Goal: Find contact information: Find contact information

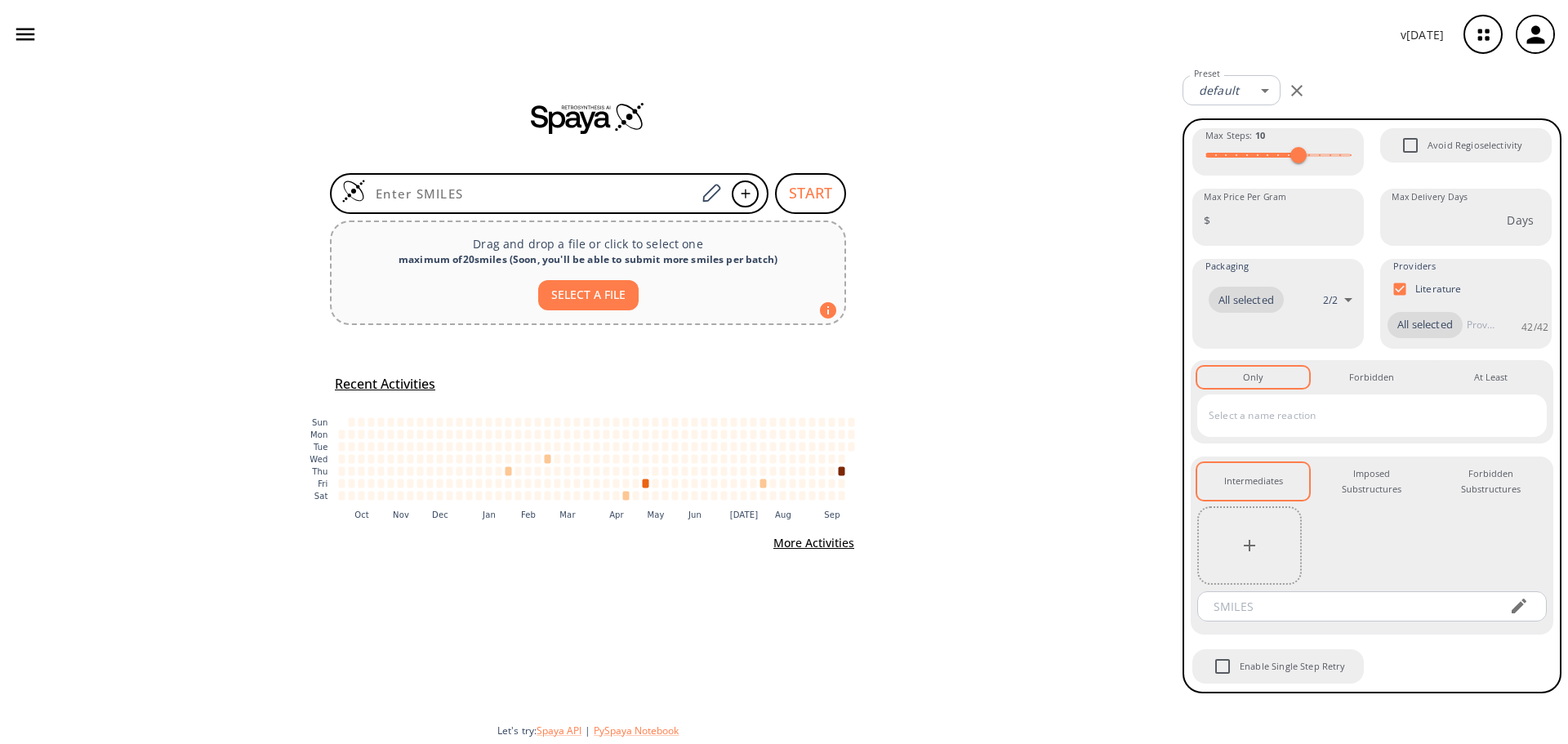
click at [1537, 40] on icon "button" at bounding box center [1534, 34] width 18 height 18
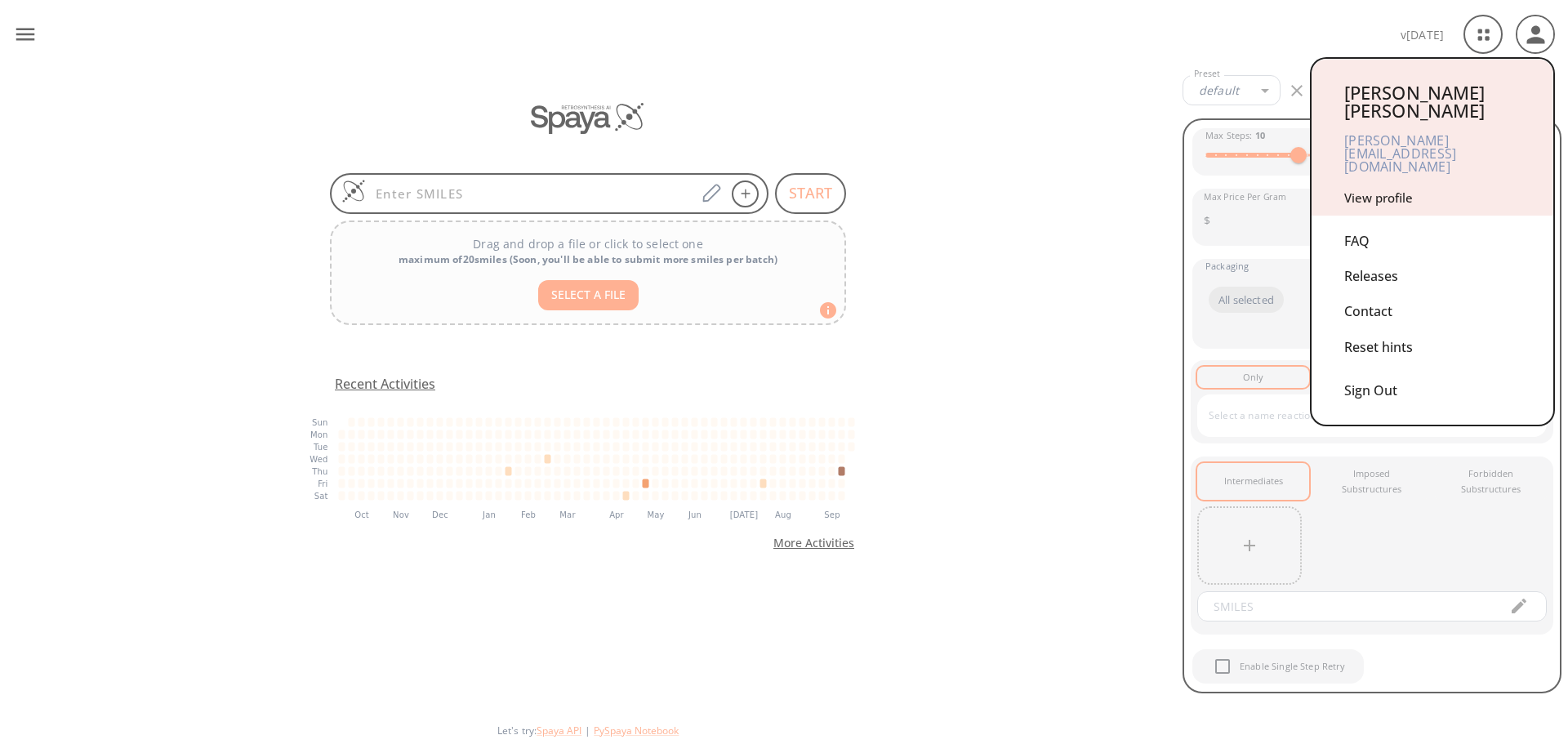
click at [1398, 190] on link "View profile" at bounding box center [1378, 197] width 68 height 16
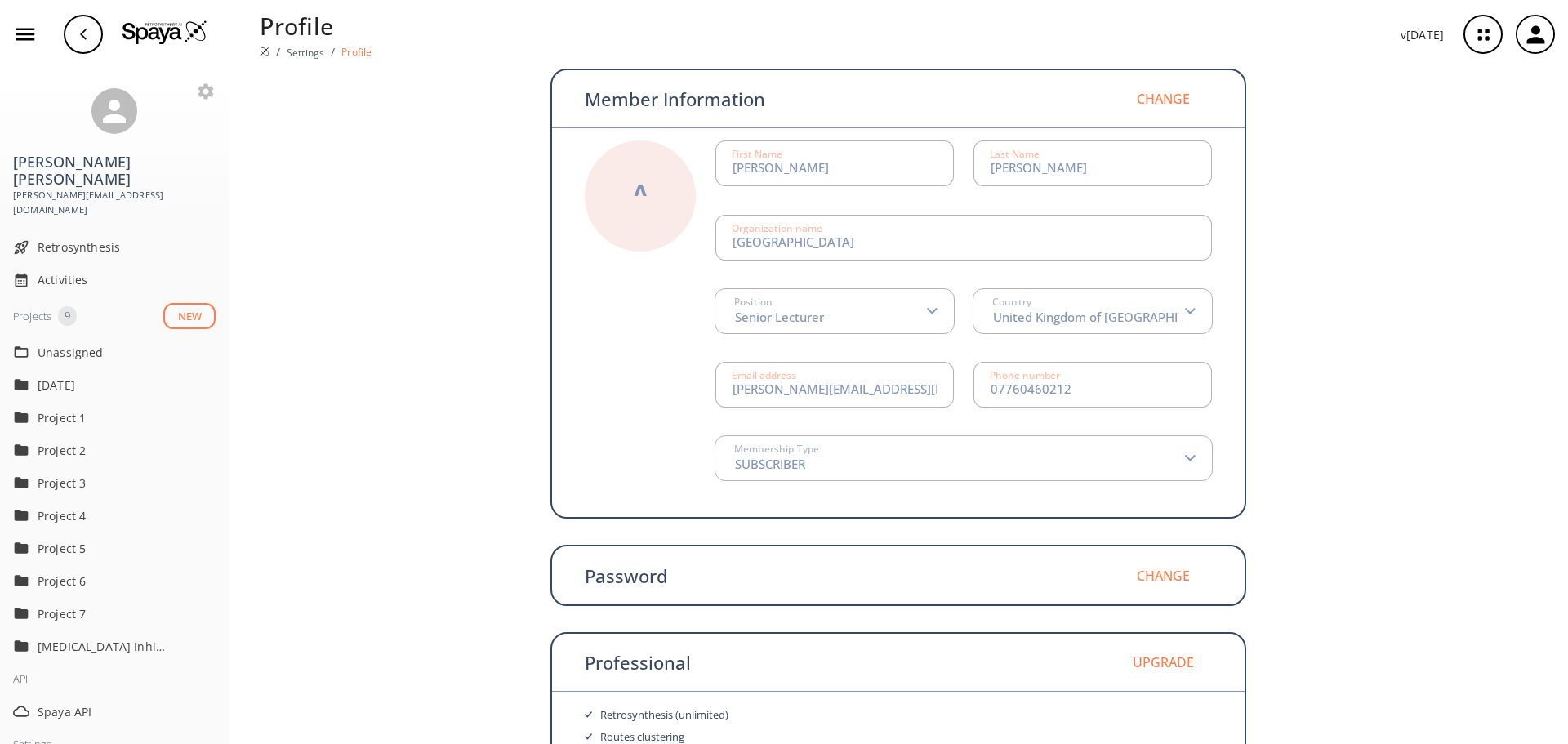
click at [1477, 25] on icon "button" at bounding box center [1483, 35] width 43 height 43
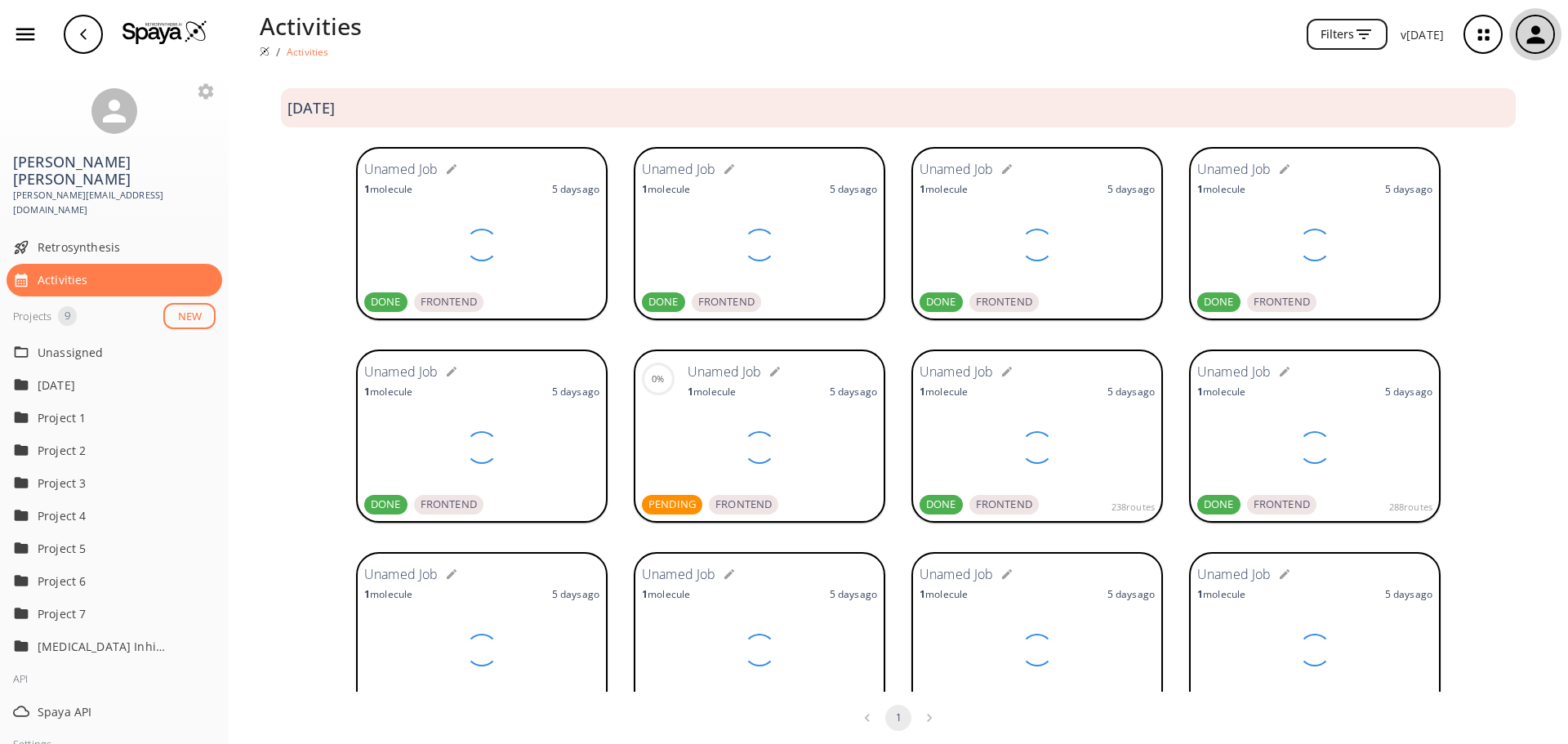
click at [1554, 38] on div "button" at bounding box center [1535, 34] width 40 height 40
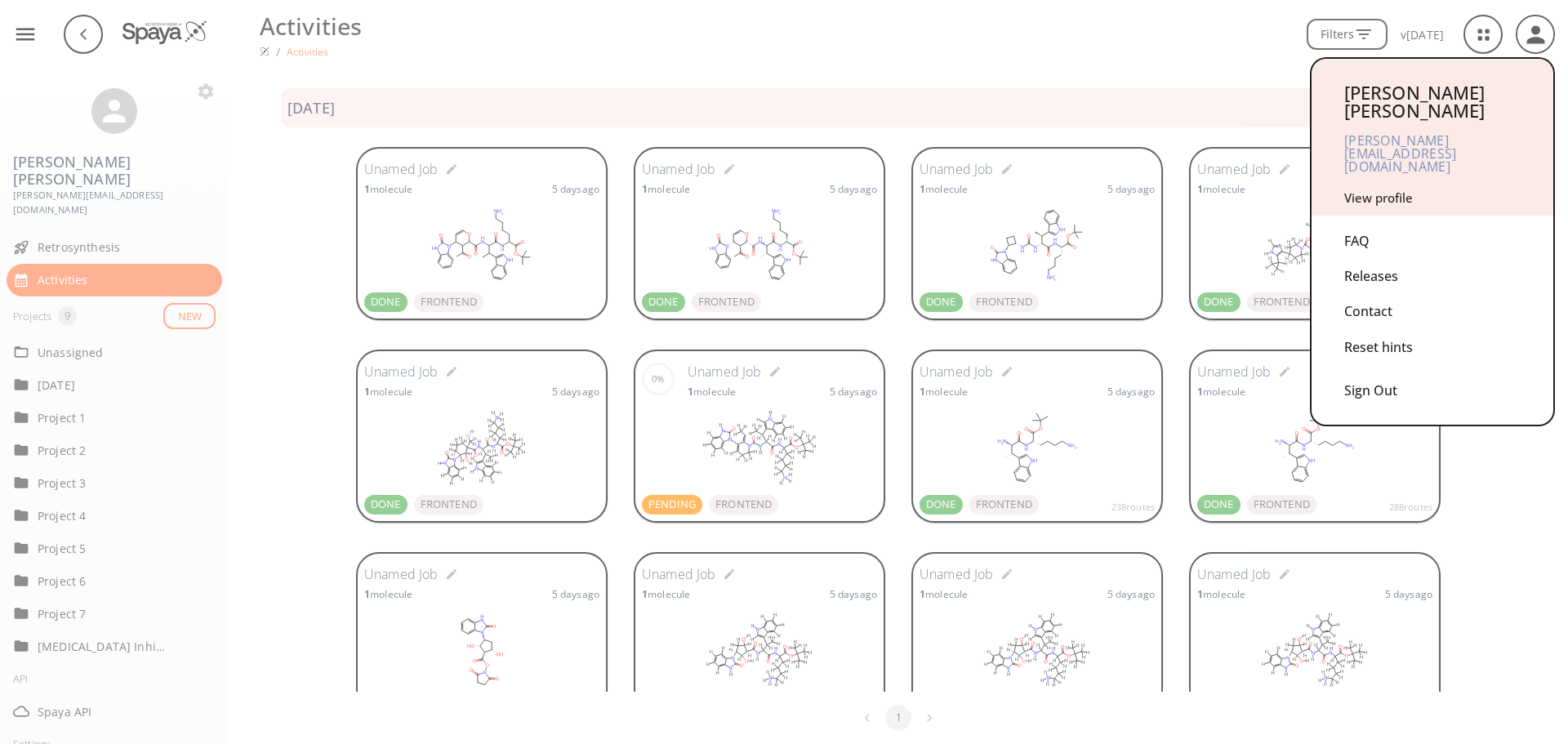
click at [1389, 294] on div "Contact" at bounding box center [1432, 312] width 176 height 35
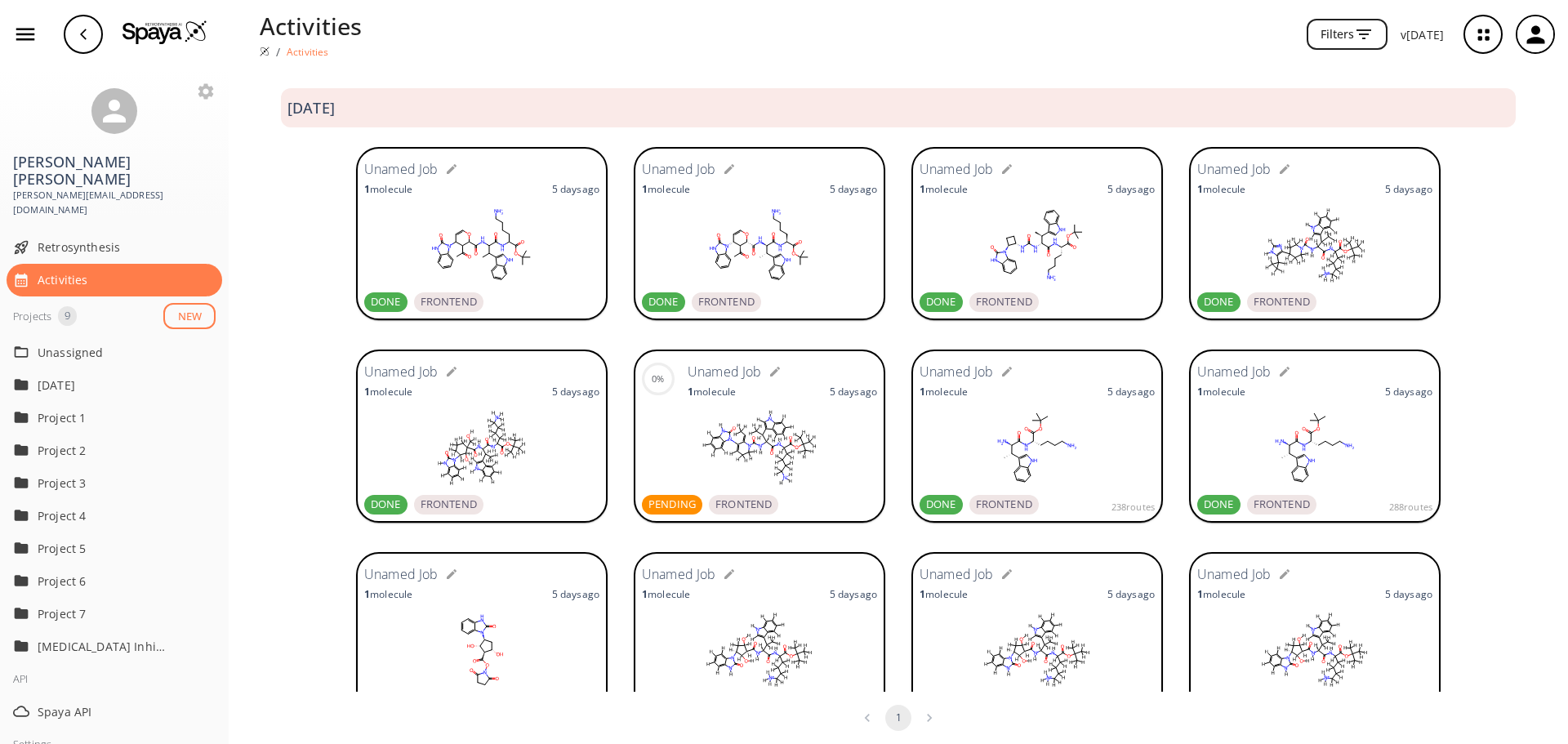
click at [1490, 38] on icon "button" at bounding box center [1483, 35] width 43 height 43
click at [1527, 42] on icon "button" at bounding box center [1534, 34] width 18 height 18
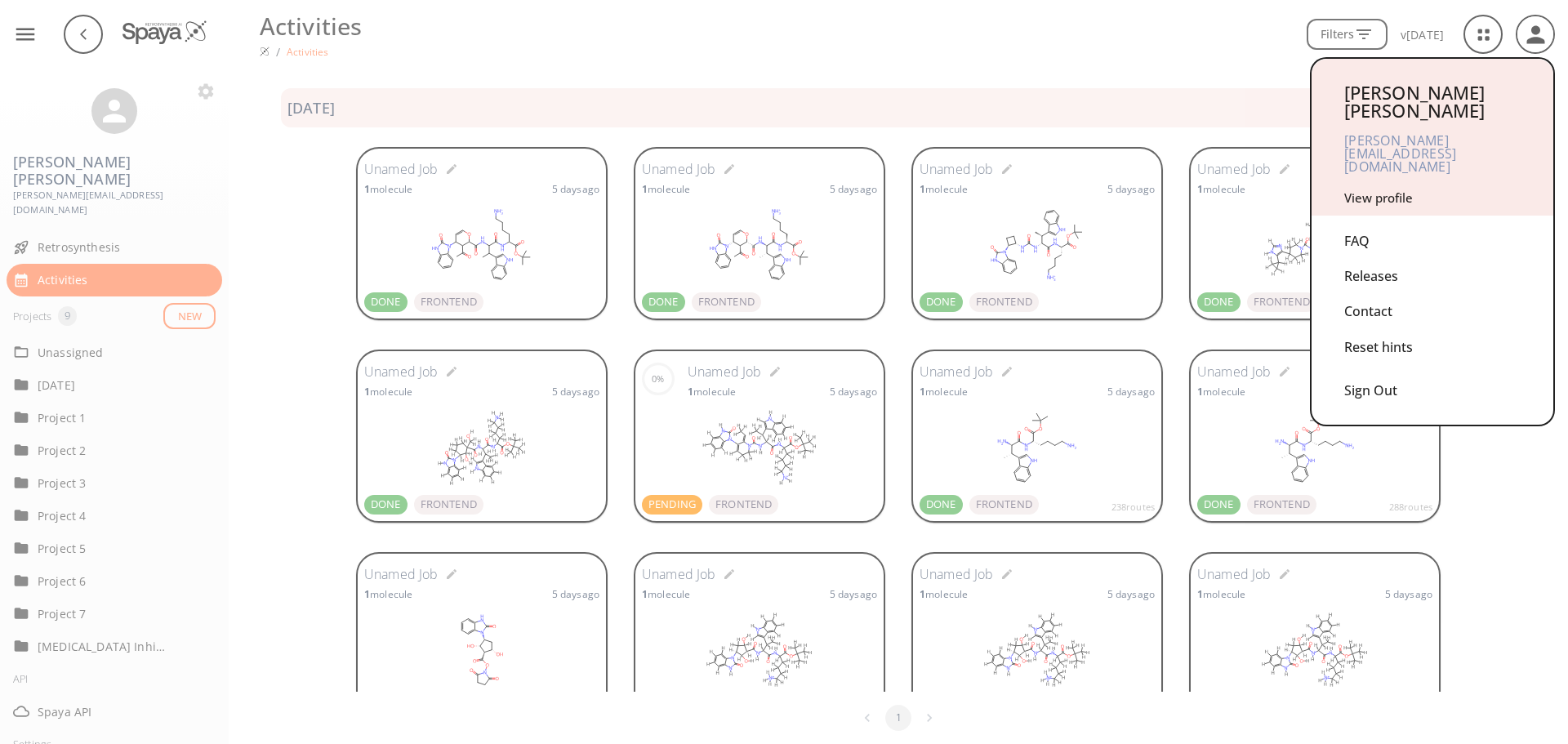
click at [1384, 294] on div "Contact" at bounding box center [1432, 312] width 176 height 35
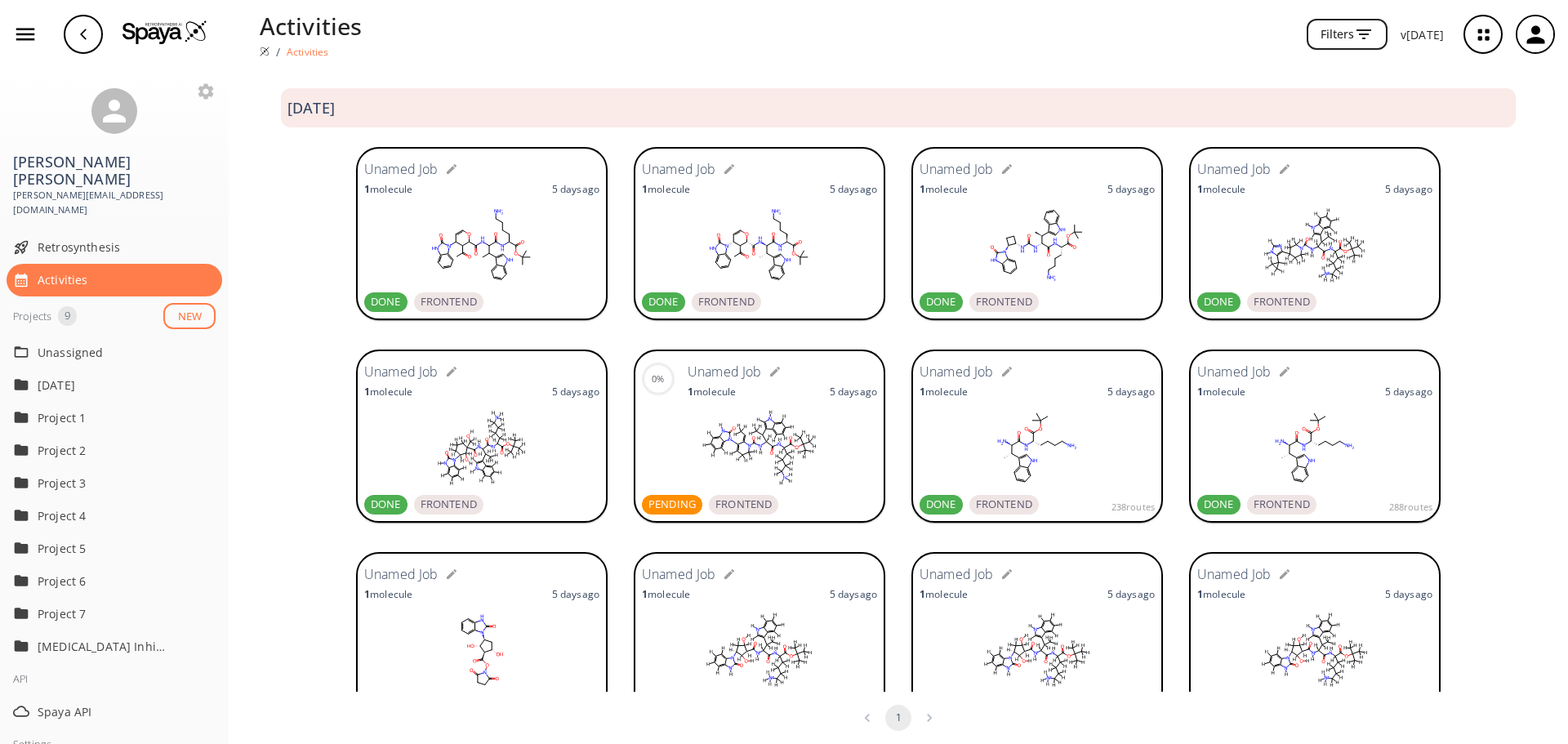
click at [1533, 38] on icon "button" at bounding box center [1534, 34] width 18 height 18
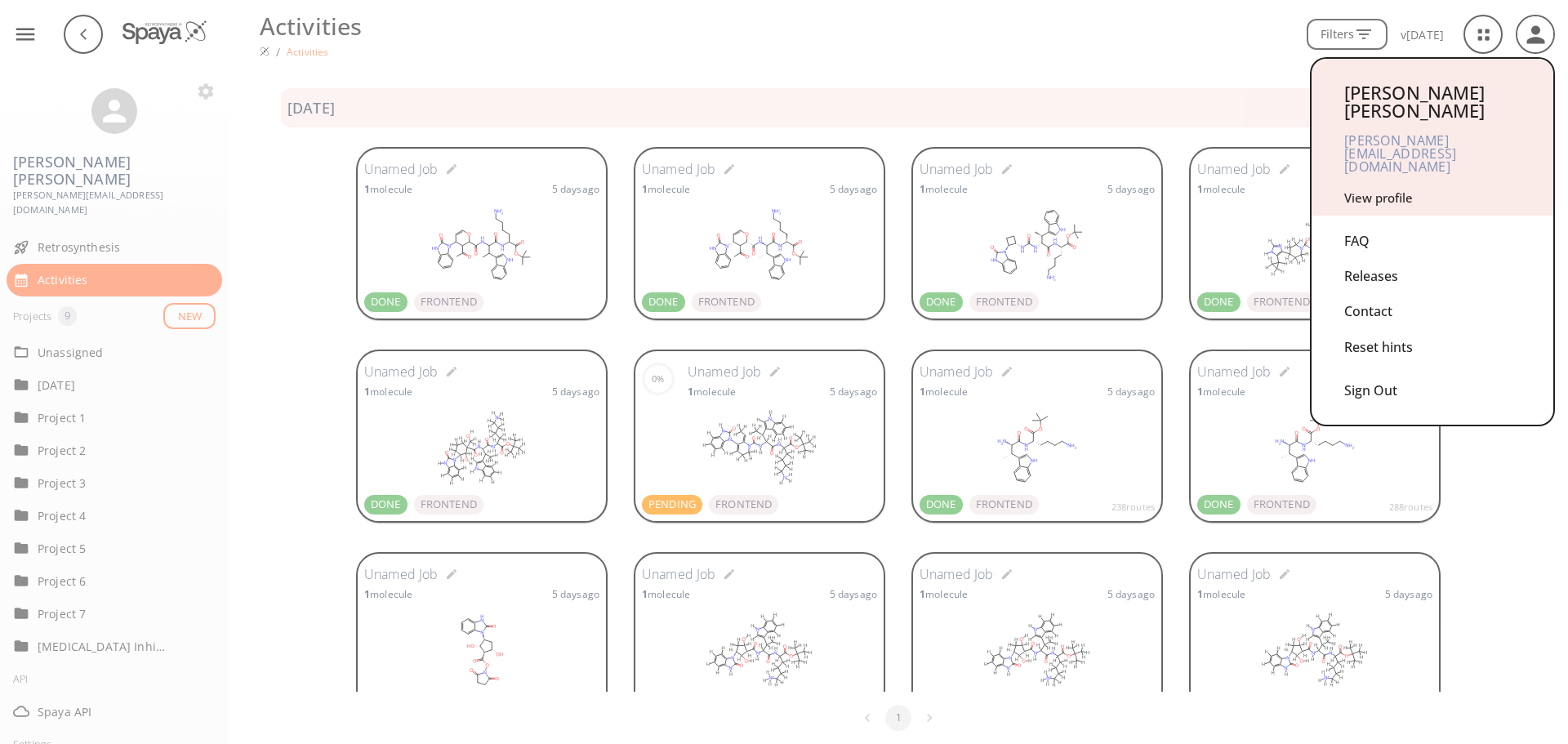
click at [1374, 365] on div "Sign Out" at bounding box center [1432, 386] width 176 height 43
